Goal: Information Seeking & Learning: Find specific fact

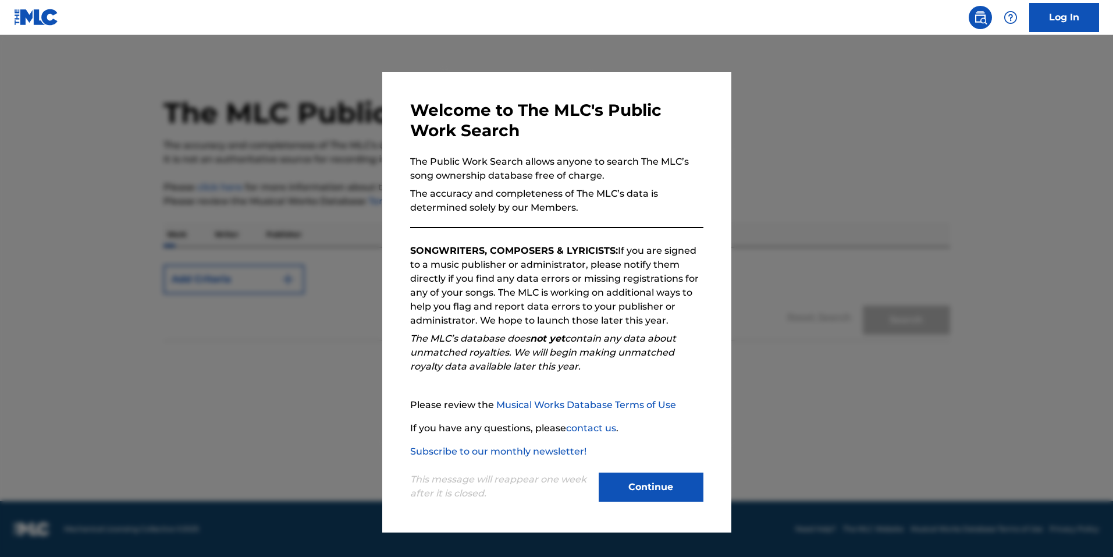
drag, startPoint x: 651, startPoint y: 476, endPoint x: 633, endPoint y: 456, distance: 27.2
click at [651, 476] on button "Continue" at bounding box center [651, 486] width 105 height 29
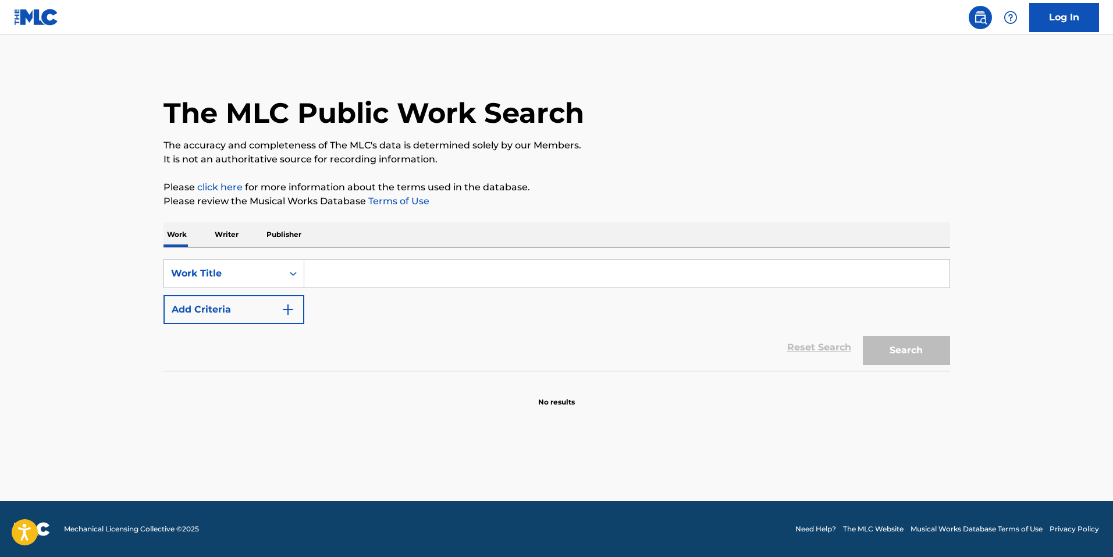
drag, startPoint x: 307, startPoint y: 276, endPoint x: 312, endPoint y: 273, distance: 6.0
click at [309, 275] on input "Search Form" at bounding box center [626, 273] width 645 height 28
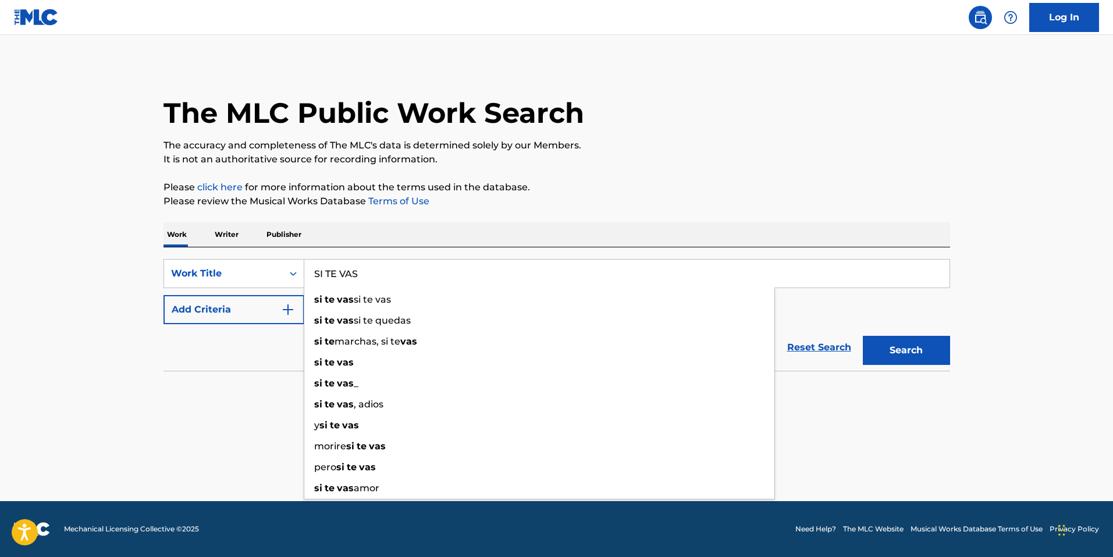
type input "SI TE VAS"
click at [863, 336] on button "Search" at bounding box center [906, 350] width 87 height 29
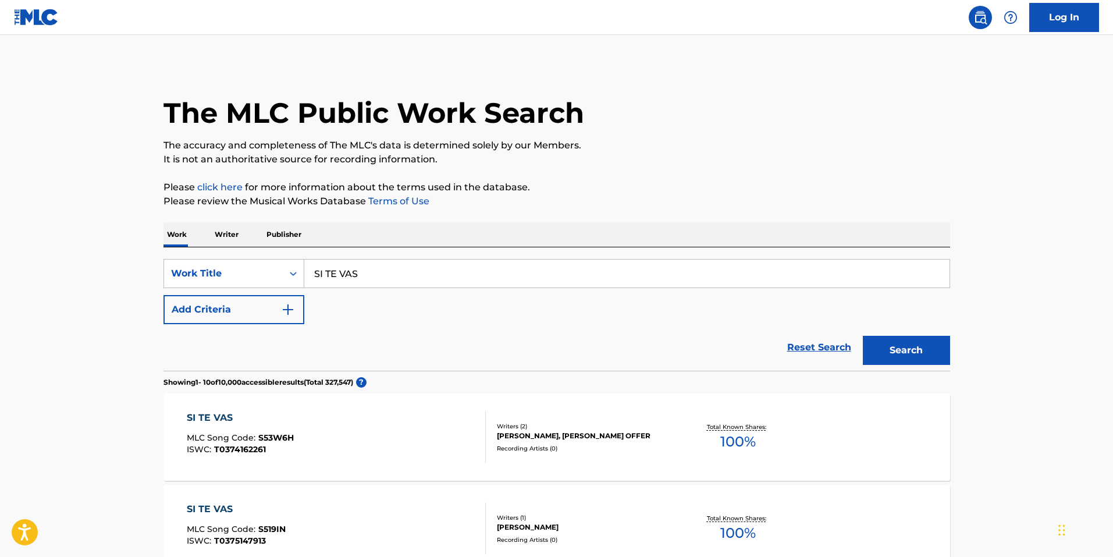
click at [274, 311] on button "Add Criteria" at bounding box center [233, 309] width 141 height 29
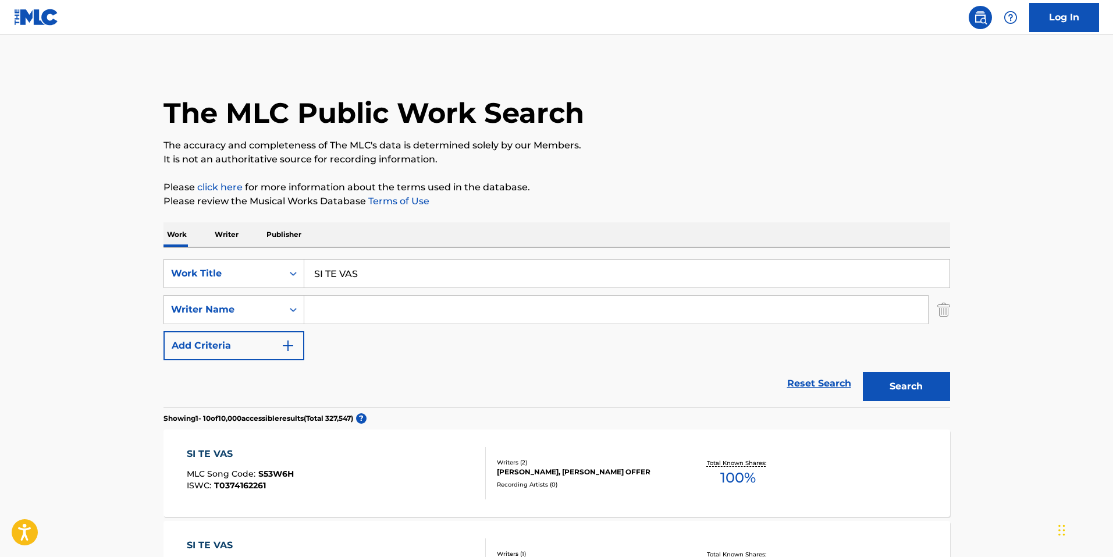
click at [362, 311] on input "Search Form" at bounding box center [616, 310] width 624 height 28
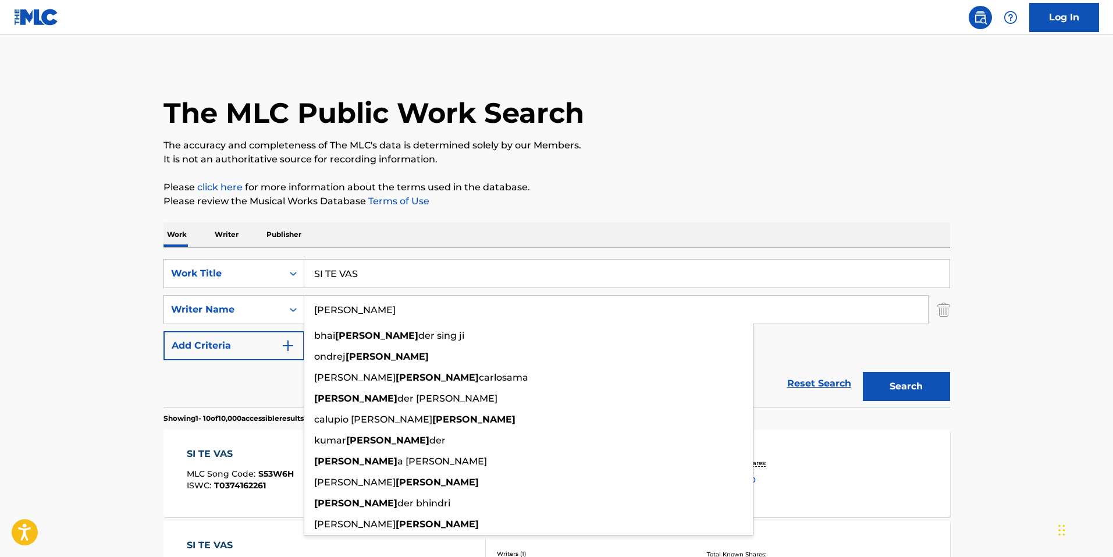
type input "[PERSON_NAME]"
click at [863, 372] on button "Search" at bounding box center [906, 386] width 87 height 29
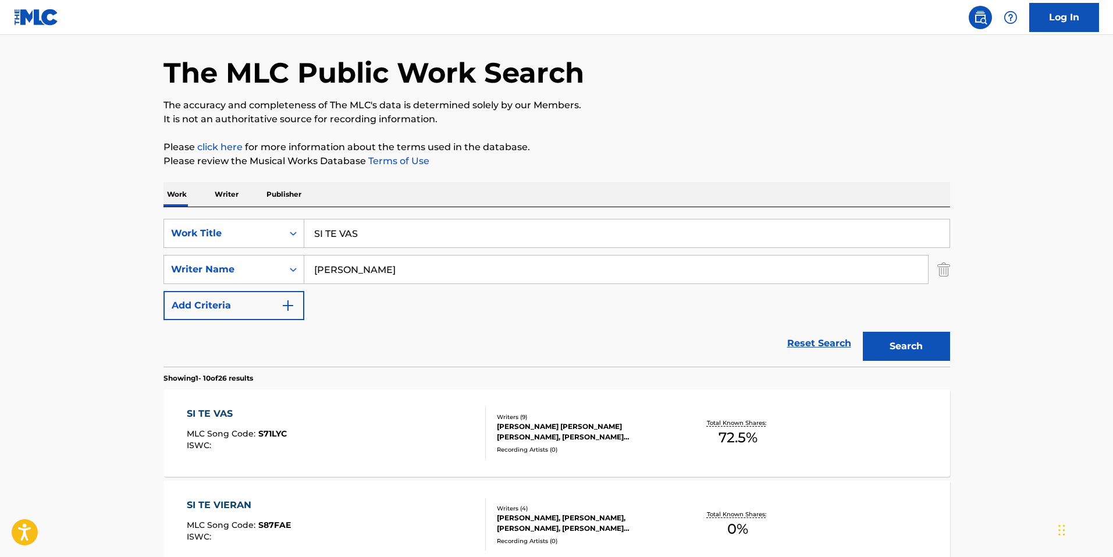
scroll to position [116, 0]
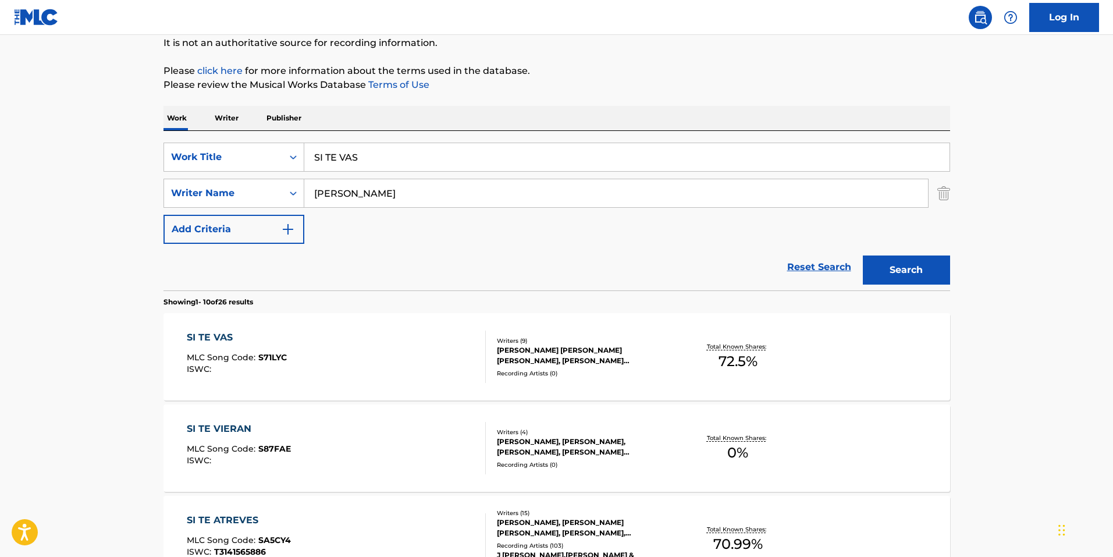
click at [223, 336] on div "SI TE VAS" at bounding box center [237, 337] width 100 height 14
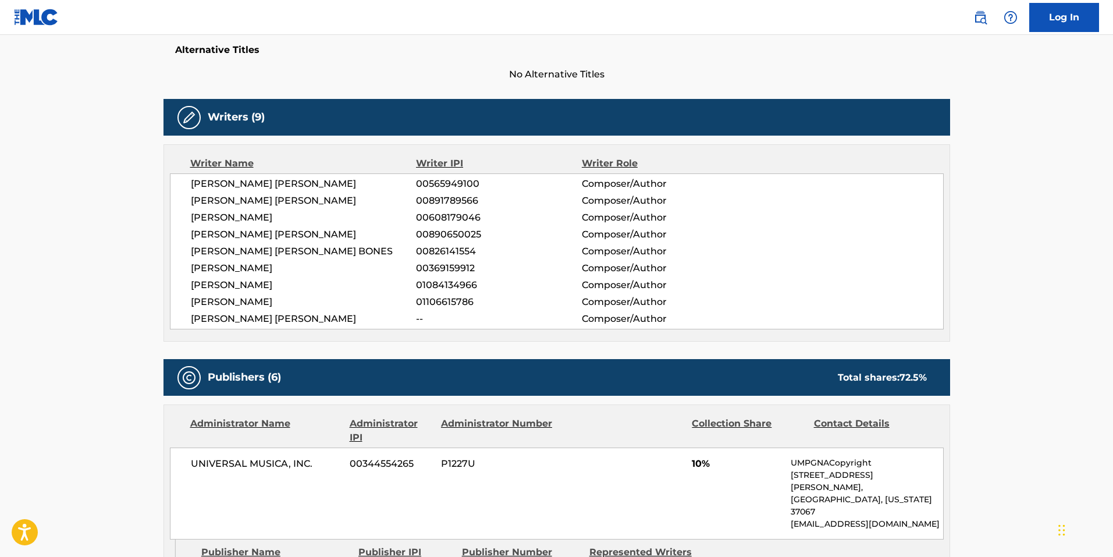
scroll to position [314, 0]
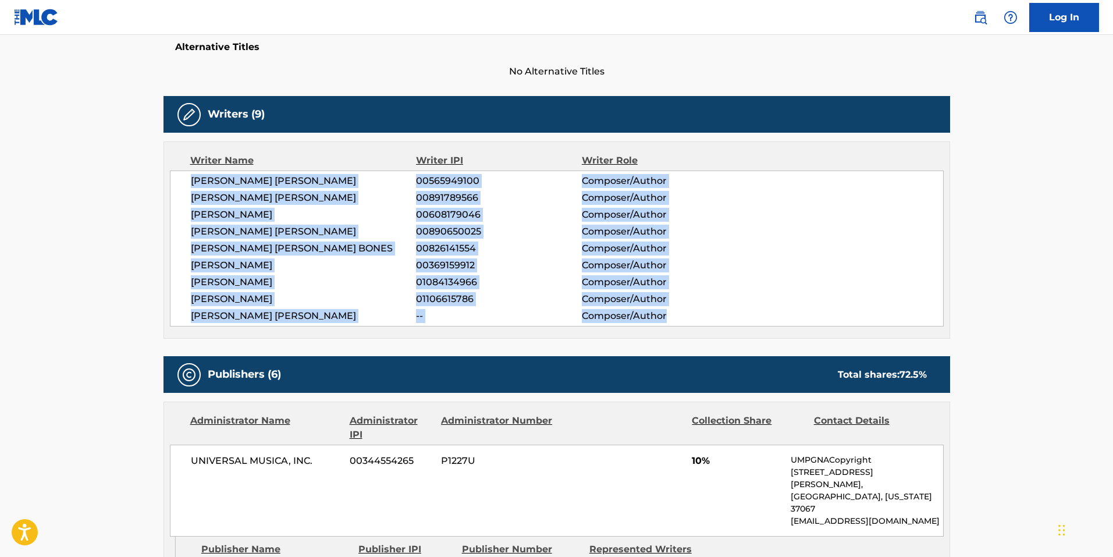
drag, startPoint x: 187, startPoint y: 182, endPoint x: 751, endPoint y: 330, distance: 583.6
click at [751, 330] on div "Writer Name Writer IPI Writer Role [PERSON_NAME] [PERSON_NAME] 00565949100 Comp…" at bounding box center [556, 239] width 787 height 197
copy div "[PERSON_NAME] [PERSON_NAME] 00565949100 Composer/Author [PERSON_NAME] [PERSON_N…"
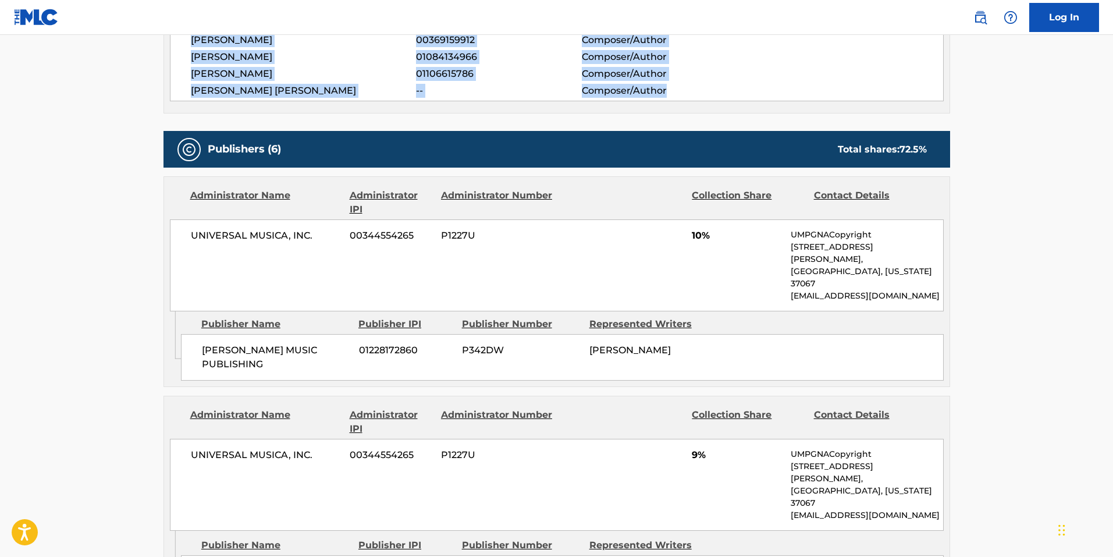
scroll to position [546, 0]
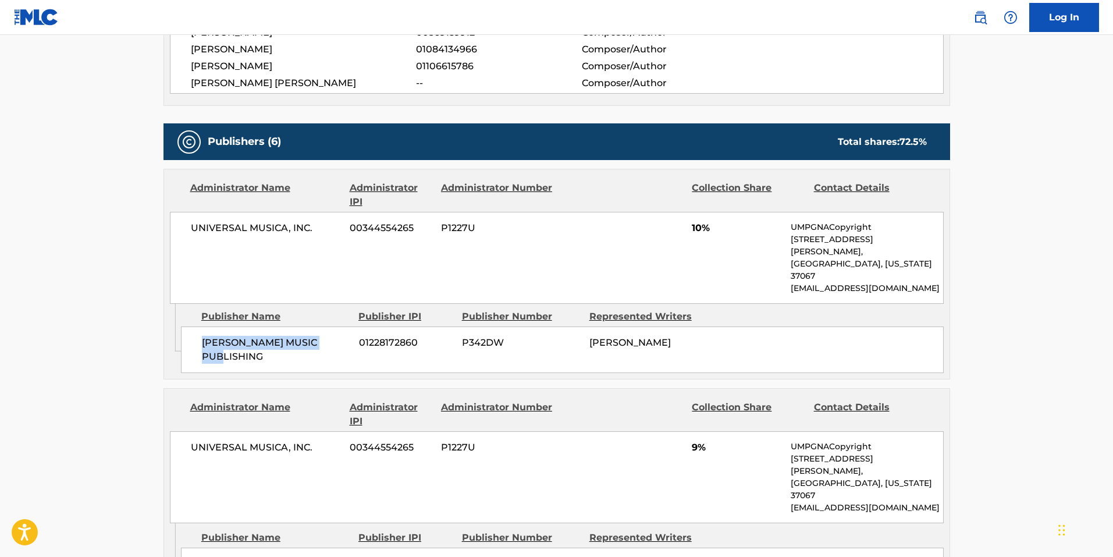
drag, startPoint x: 343, startPoint y: 322, endPoint x: 202, endPoint y: 325, distance: 140.8
click at [202, 336] on span "[PERSON_NAME] MUSIC PUBLISHING" at bounding box center [276, 350] width 148 height 28
copy span "[PERSON_NAME] MUSIC PUBLISHING"
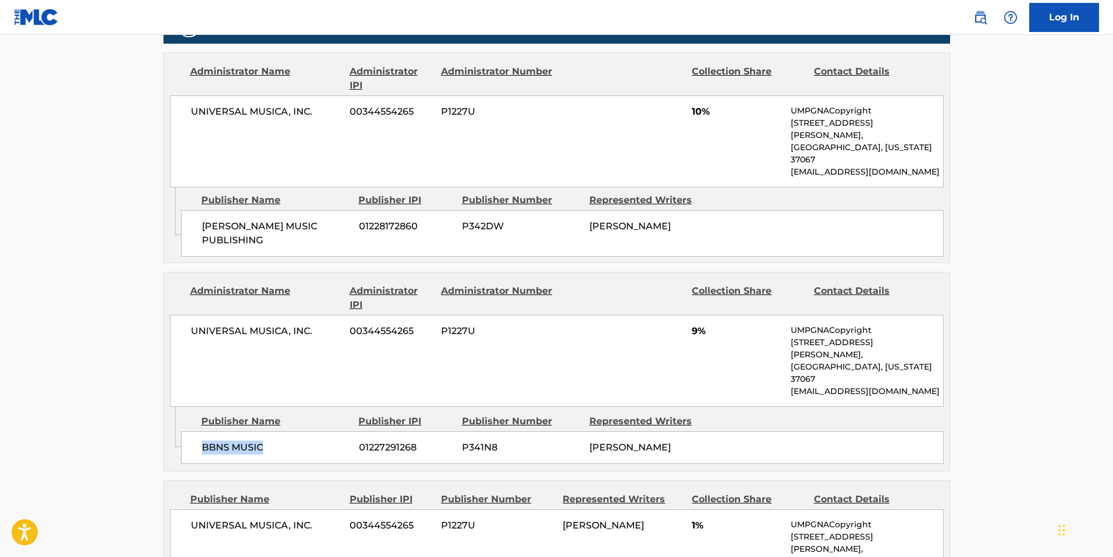
drag, startPoint x: 275, startPoint y: 390, endPoint x: 202, endPoint y: 387, distance: 72.8
click at [202, 440] on span "BBNS MUSIC" at bounding box center [276, 447] width 148 height 14
copy span "BBNS MUSIC"
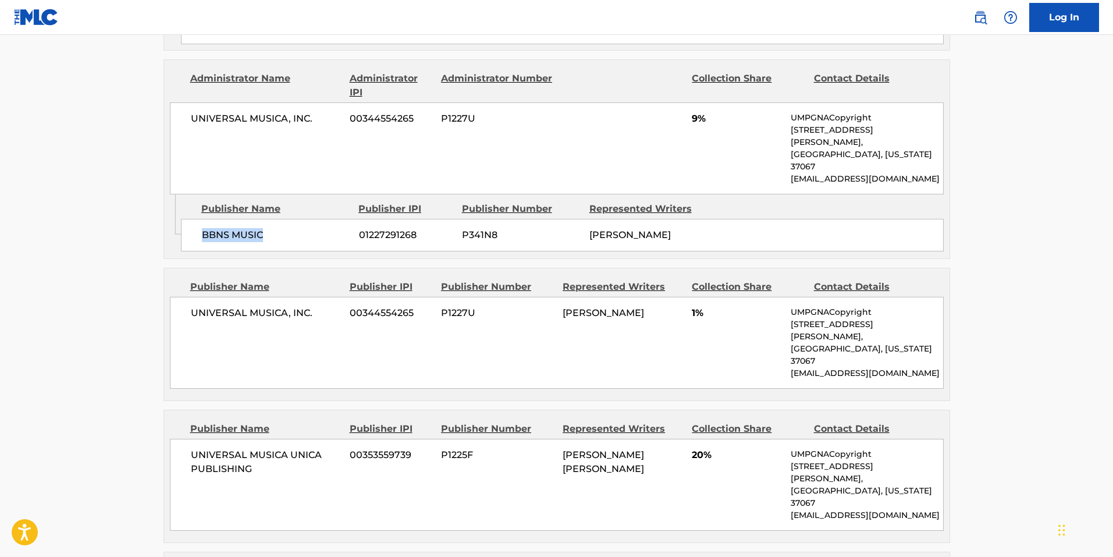
scroll to position [895, 0]
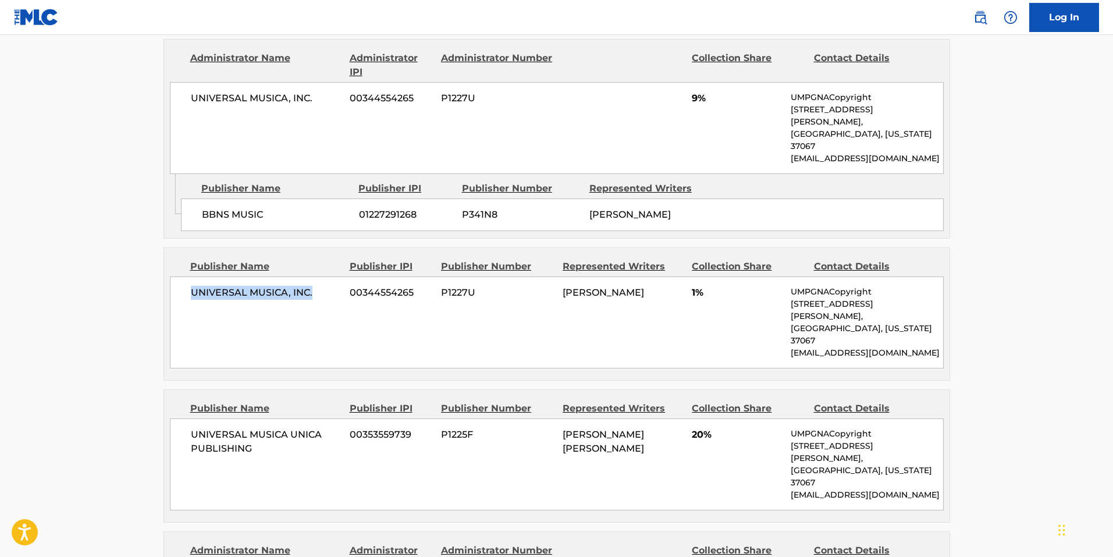
drag, startPoint x: 314, startPoint y: 233, endPoint x: 188, endPoint y: 229, distance: 125.1
click at [188, 276] on div "UNIVERSAL MUSICA, INC. 00344554265 P1227U [PERSON_NAME] 1% UMPGNACopyright [STR…" at bounding box center [557, 322] width 774 height 92
copy span "UNIVERSAL MUSICA, INC."
drag, startPoint x: 262, startPoint y: 367, endPoint x: 177, endPoint y: 353, distance: 86.6
click at [177, 418] on div "UNIVERSAL MUSICA UNICA PUBLISHING 00353559739 P1225F [PERSON_NAME] [PERSON_NAME…" at bounding box center [557, 464] width 774 height 92
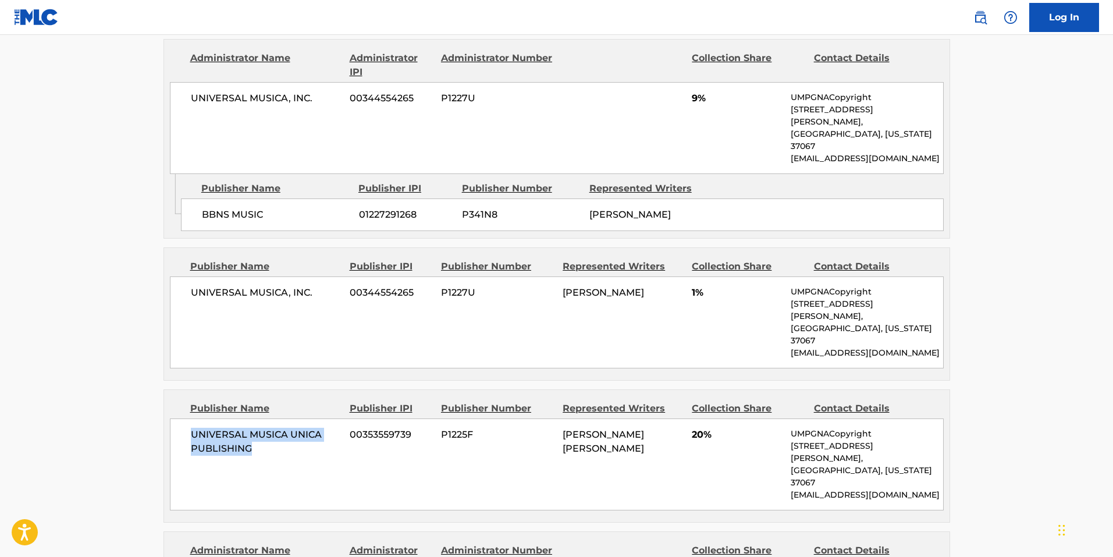
copy span "UNIVERSAL MUSICA UNICA PUBLISHING"
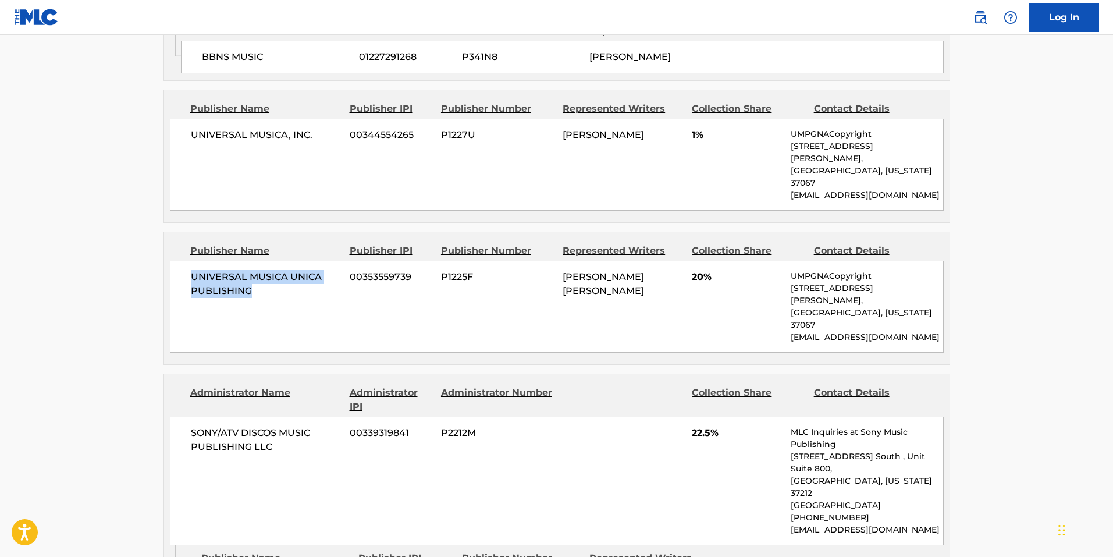
scroll to position [1070, 0]
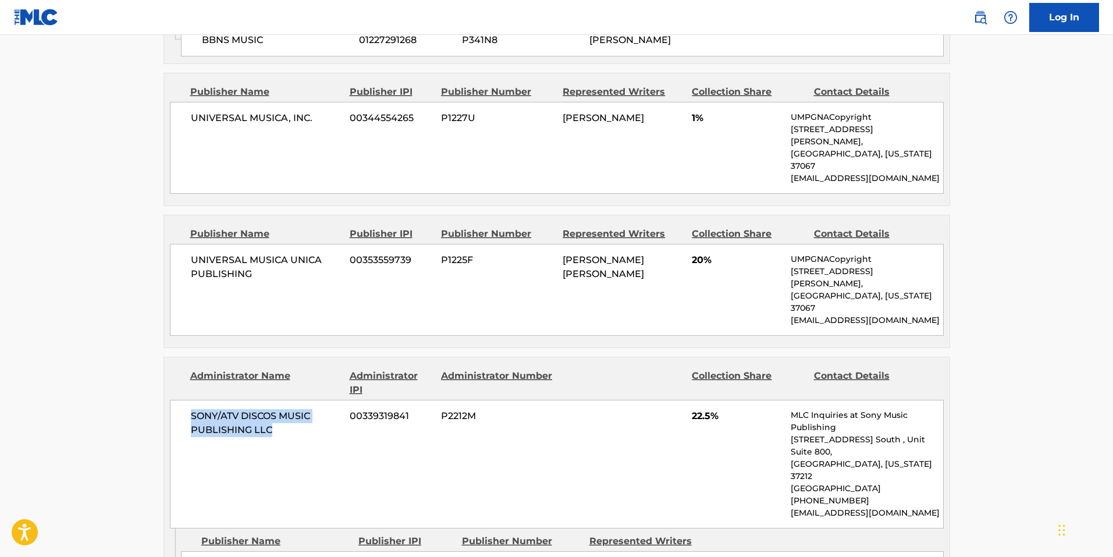
drag, startPoint x: 280, startPoint y: 321, endPoint x: 190, endPoint y: 311, distance: 90.8
click at [190, 400] on div "SONY/ATV DISCOS MUSIC PUBLISHING LLC 00339319841 P2212M 22.5% MLC Inquiries at …" at bounding box center [557, 464] width 774 height 129
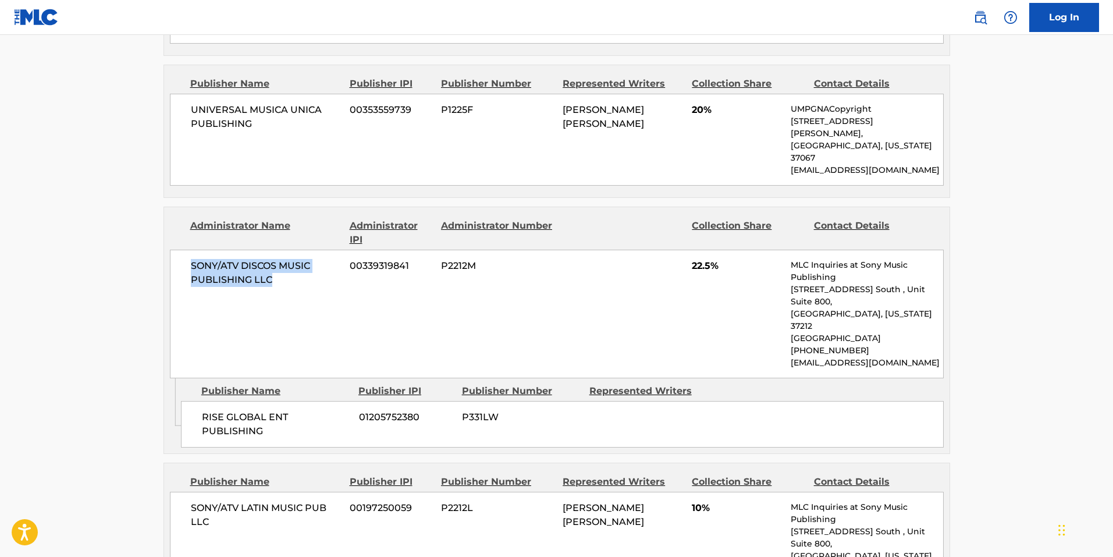
scroll to position [1244, 0]
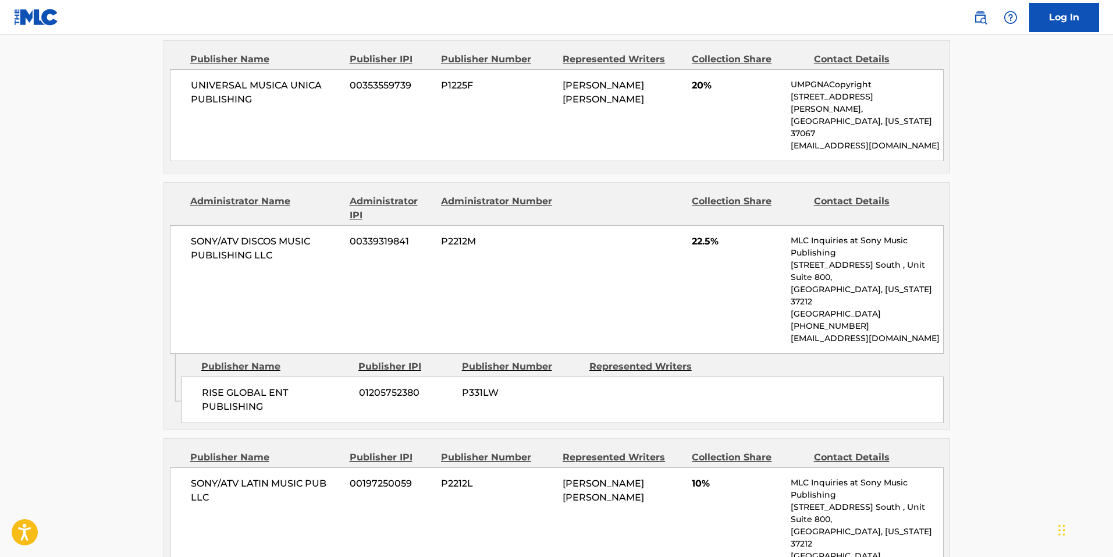
click at [280, 386] on span "RISE GLOBAL ENT PUBLISHING" at bounding box center [276, 400] width 148 height 28
drag, startPoint x: 283, startPoint y: 273, endPoint x: 200, endPoint y: 264, distance: 83.6
click at [200, 376] on div "RISE GLOBAL ENT PUBLISHING 01205752380 P331LW" at bounding box center [562, 399] width 763 height 47
copy span "RISE GLOBAL ENT PUBLISHING"
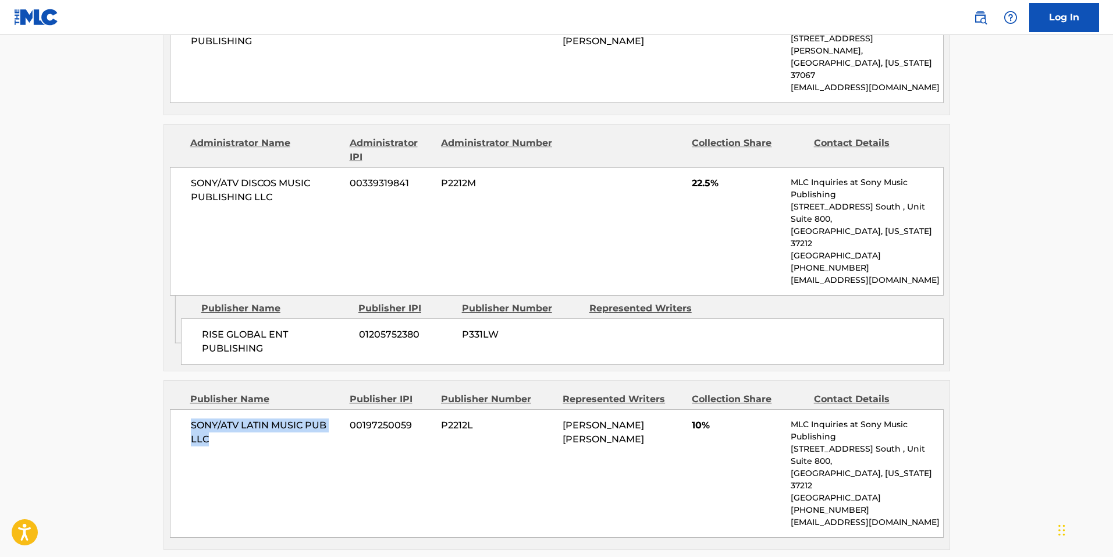
drag, startPoint x: 226, startPoint y: 313, endPoint x: 188, endPoint y: 294, distance: 42.1
click at [188, 409] on div "SONY/ATV LATIN MUSIC PUB LLC 00197250059 P2212L [PERSON_NAME] [PERSON_NAME] 10%…" at bounding box center [557, 473] width 774 height 129
copy span "SONY/ATV LATIN MUSIC PUB LLC"
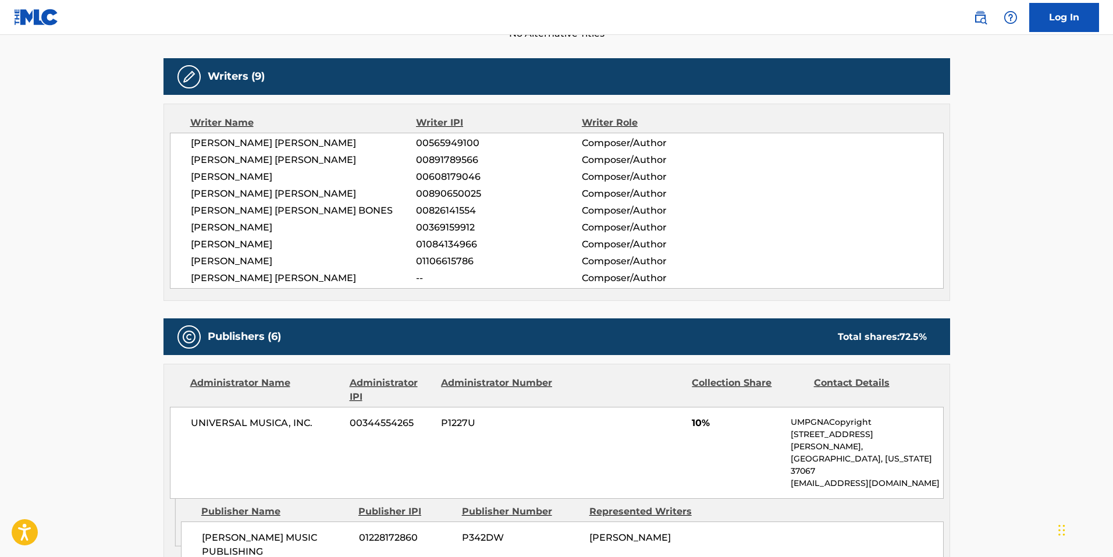
scroll to position [430, 0]
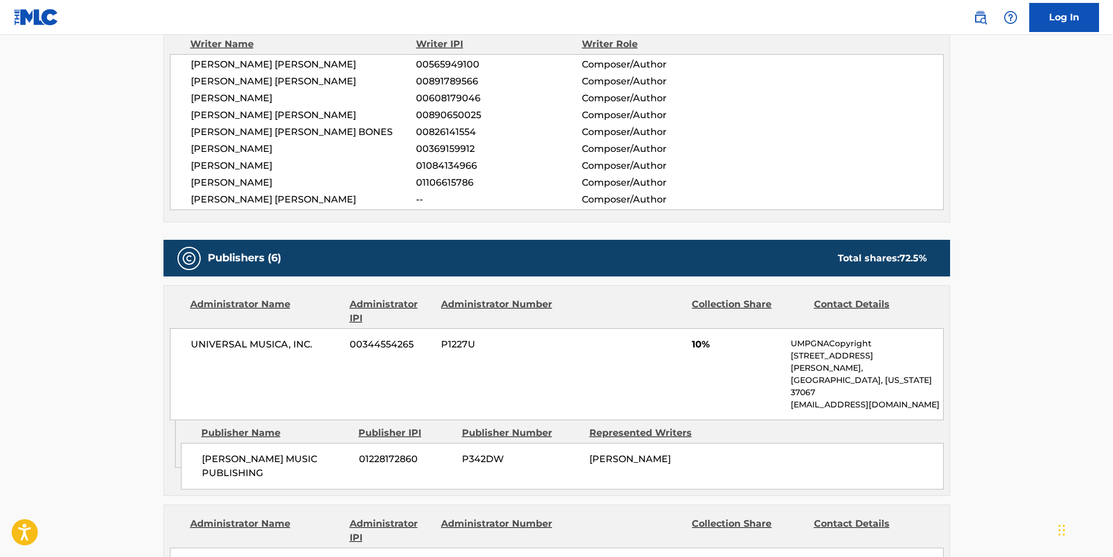
click at [1054, 403] on main "< Back to public search results Copy work link SI TE VAS Work Detail Member Wor…" at bounding box center [556, 568] width 1113 height 1926
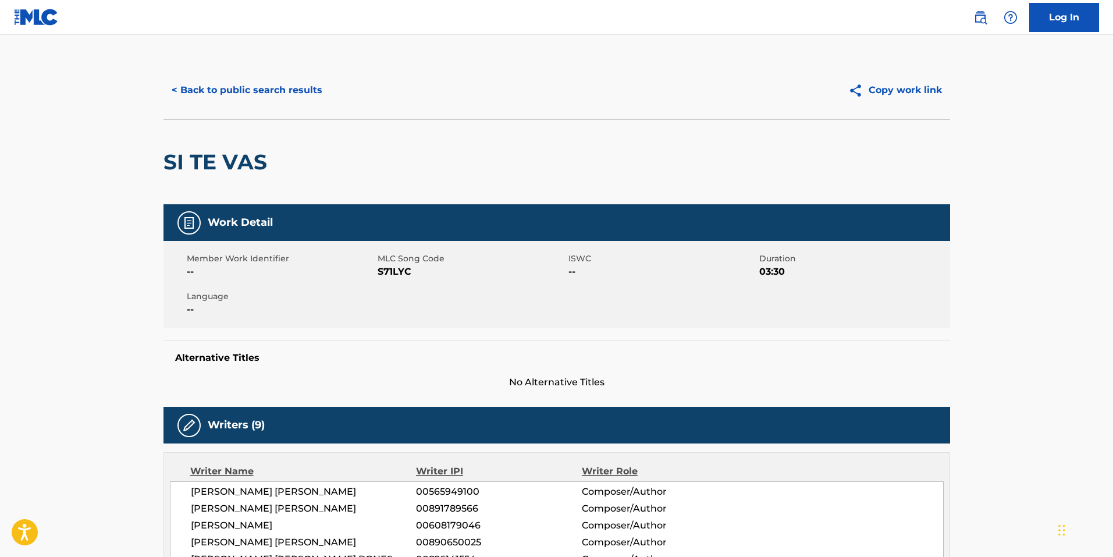
scroll to position [0, 0]
